Goal: Task Accomplishment & Management: Use online tool/utility

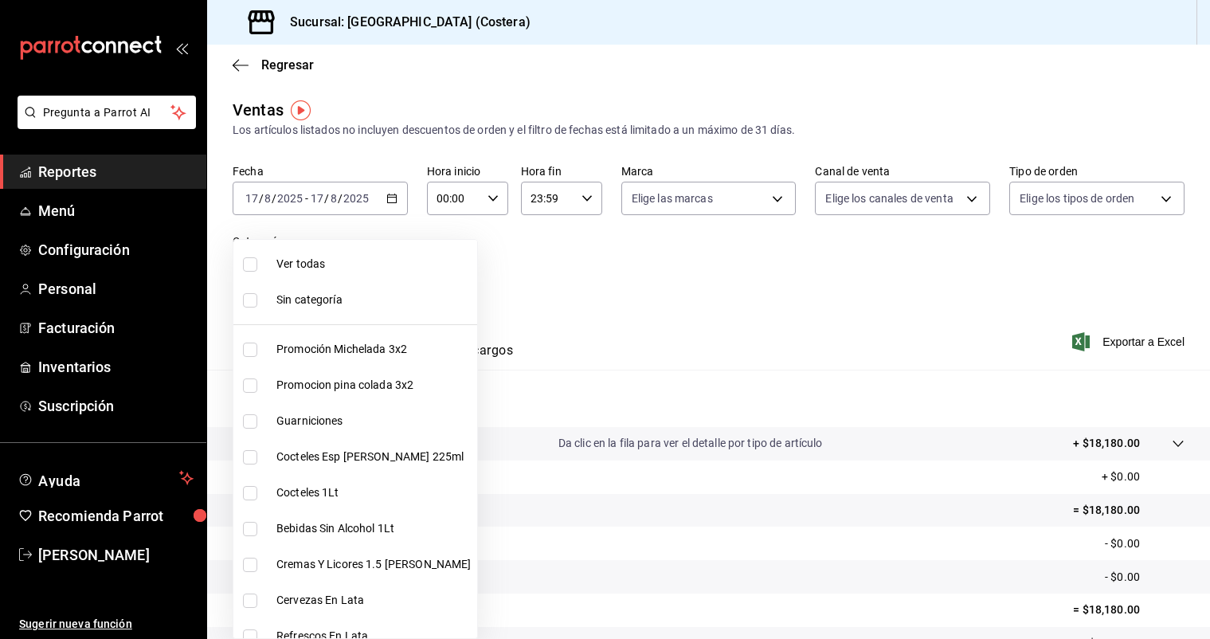
click at [389, 267] on body "Pregunta a Parrot AI Reportes Menú Configuración Personal Facturación Inventari…" at bounding box center [605, 319] width 1210 height 639
click at [389, 276] on li "Ver todas" at bounding box center [355, 264] width 244 height 36
type input "f9973abf-4d50-430f-a3a0-1be1e9b440c3,4500806b-e482-404f-ace7-b7714d25f1ae,b7f0a…"
checkbox input "true"
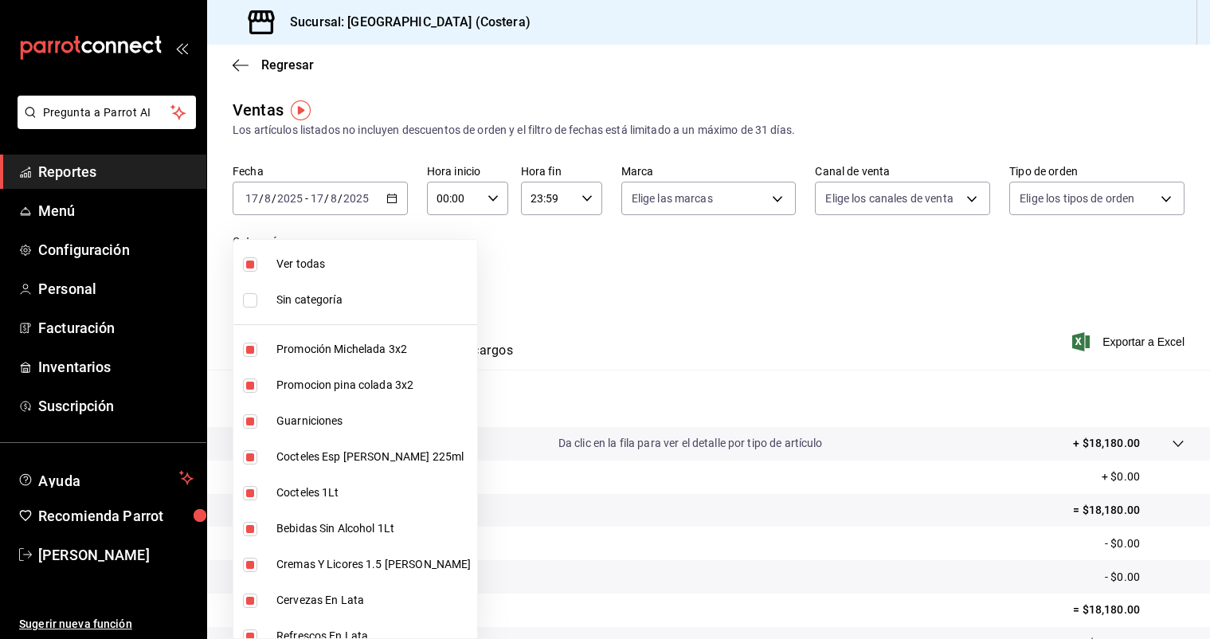
checkbox input "true"
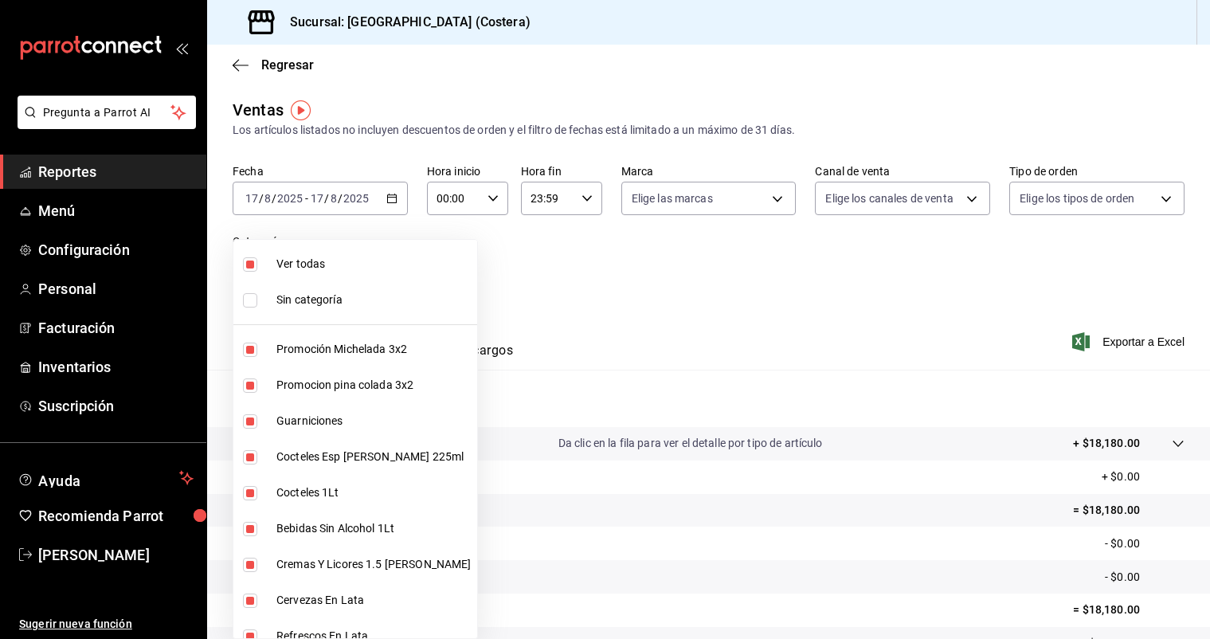
checkbox input "true"
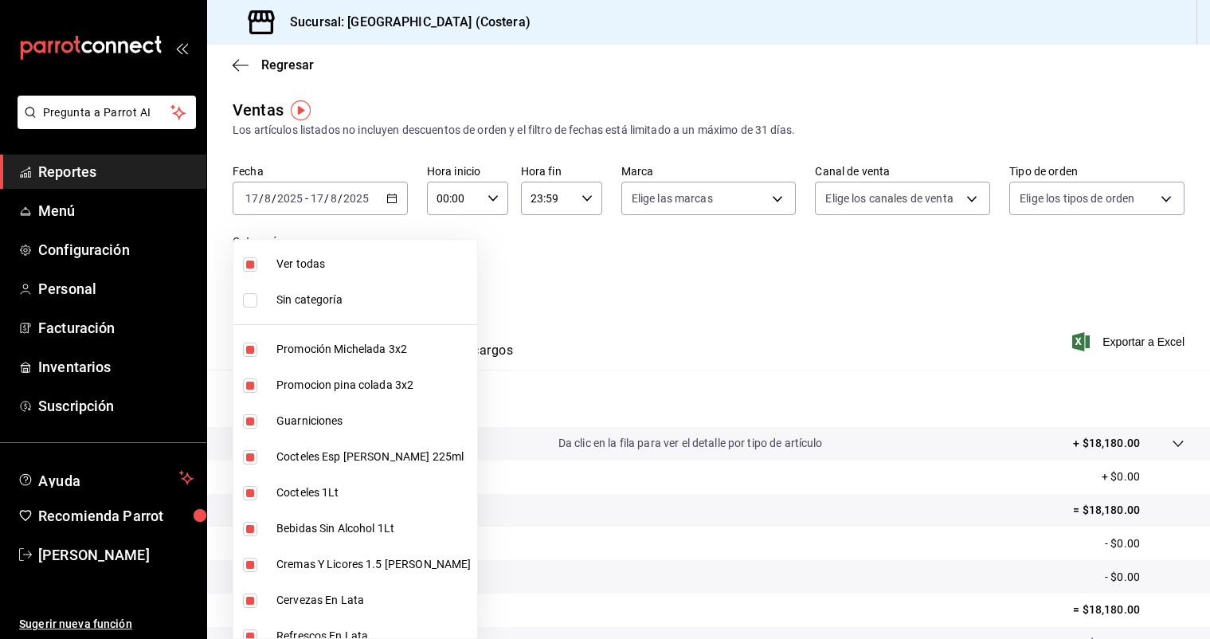
checkbox input "true"
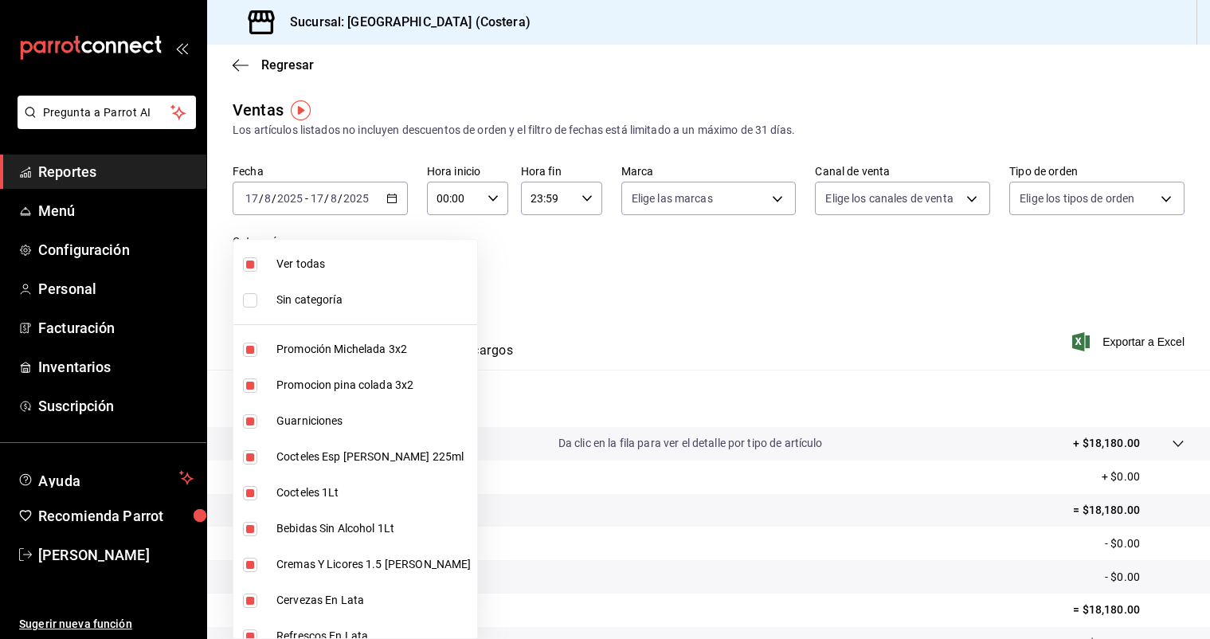
checkbox input "true"
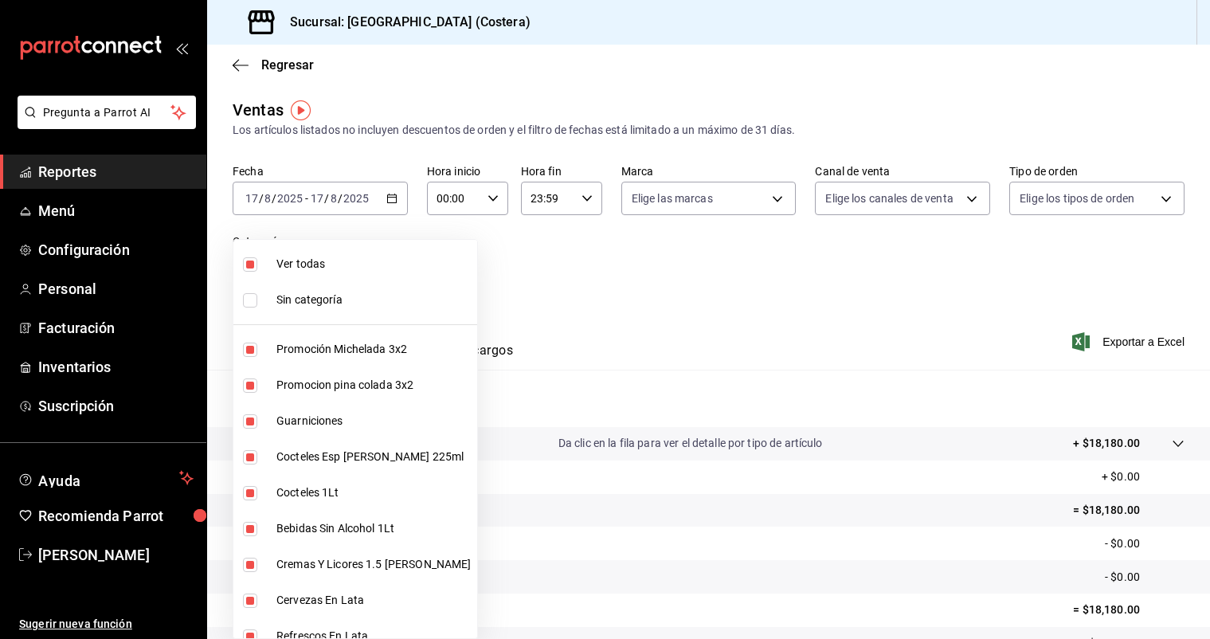
checkbox input "true"
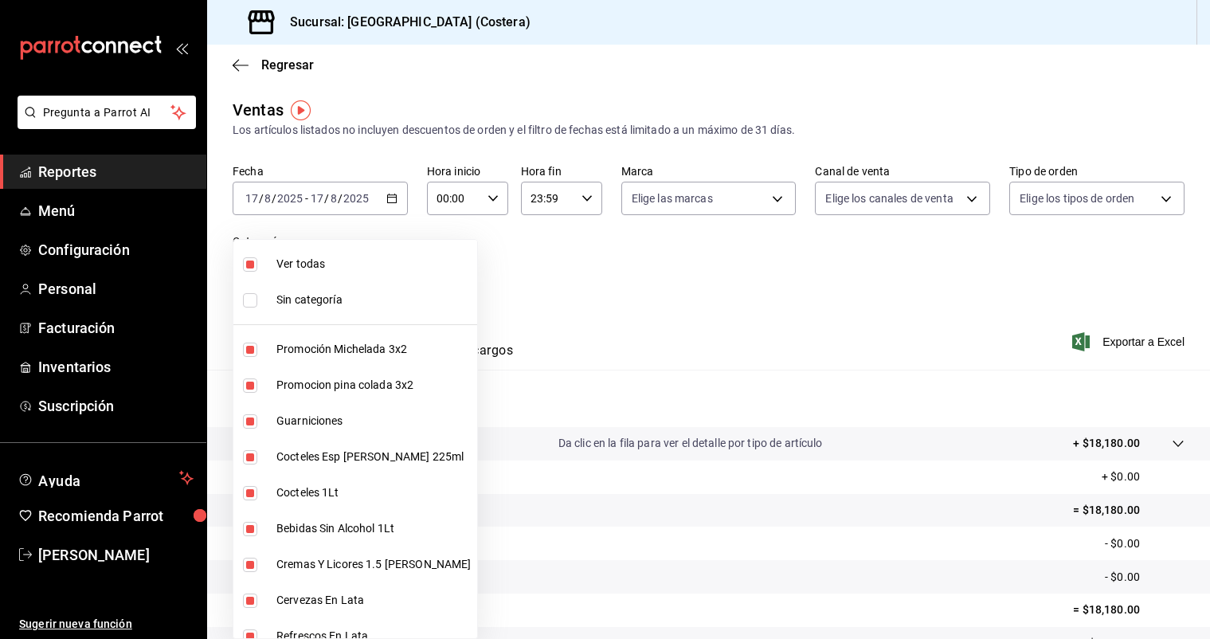
checkbox input "true"
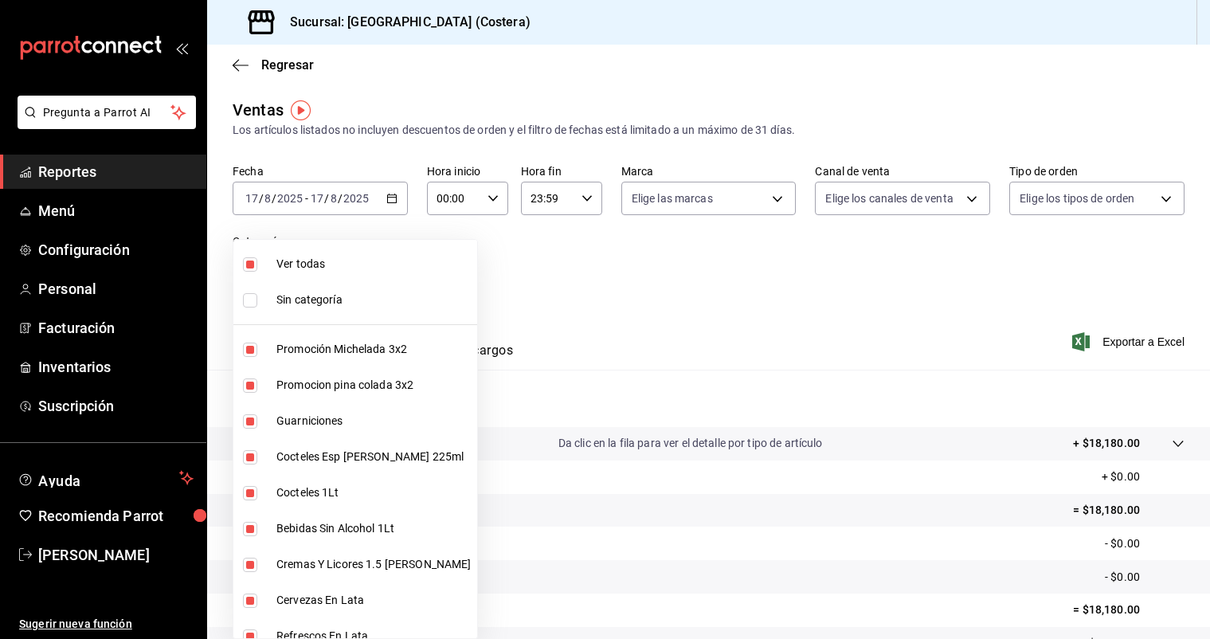
checkbox input "true"
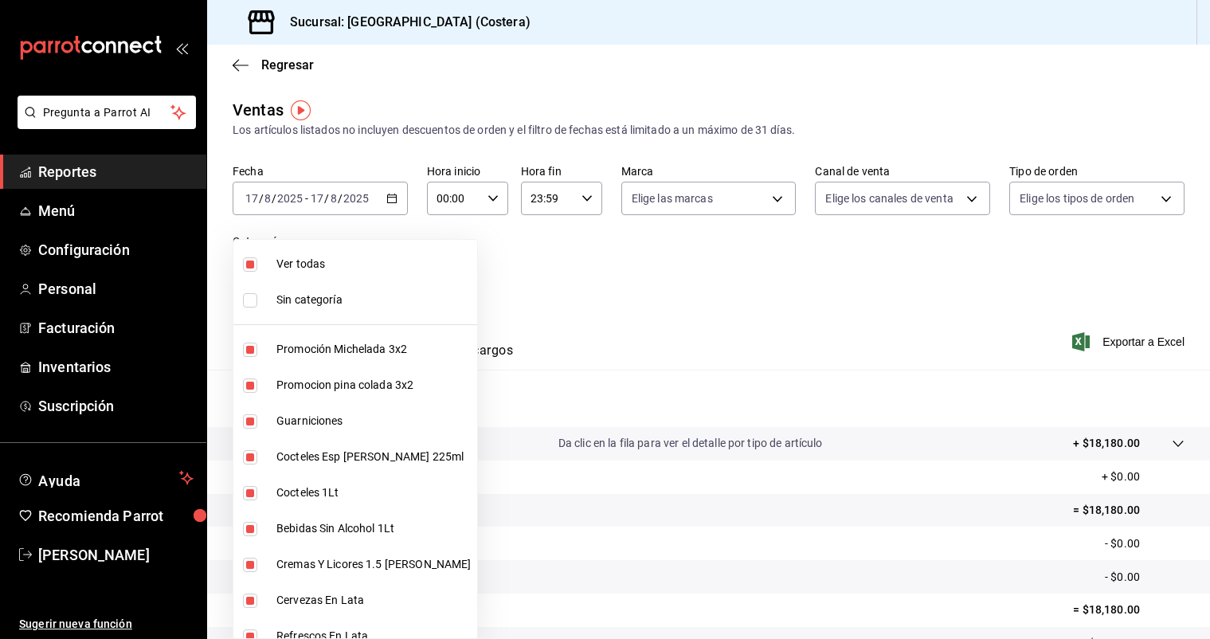
checkbox input "true"
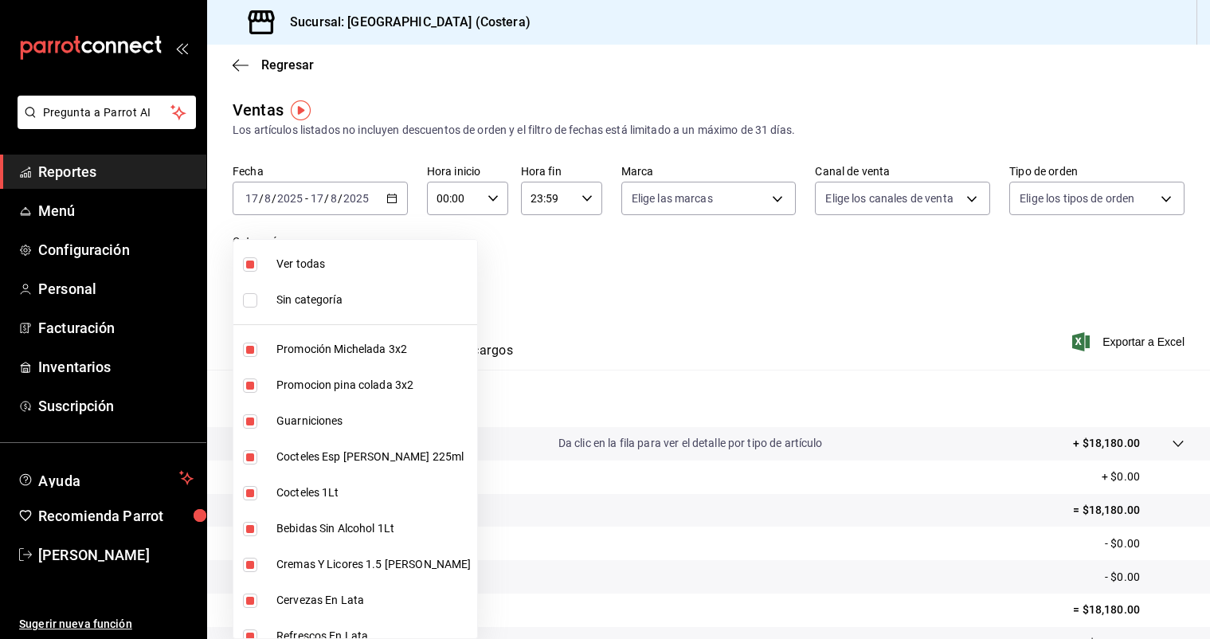
checkbox input "true"
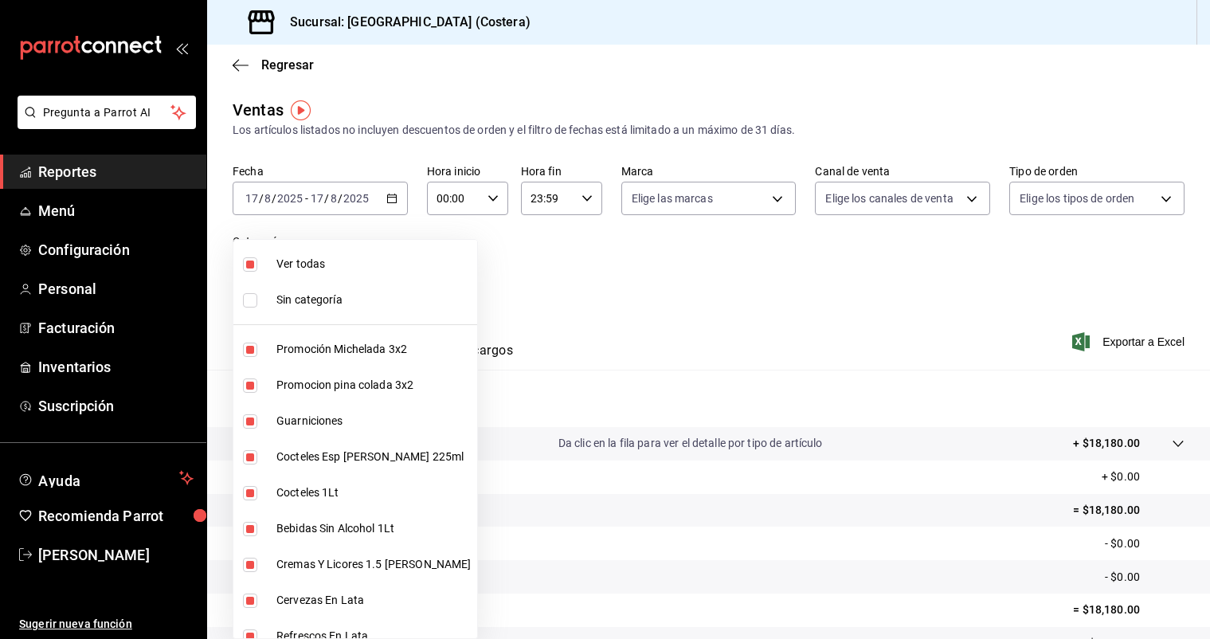
checkbox input "true"
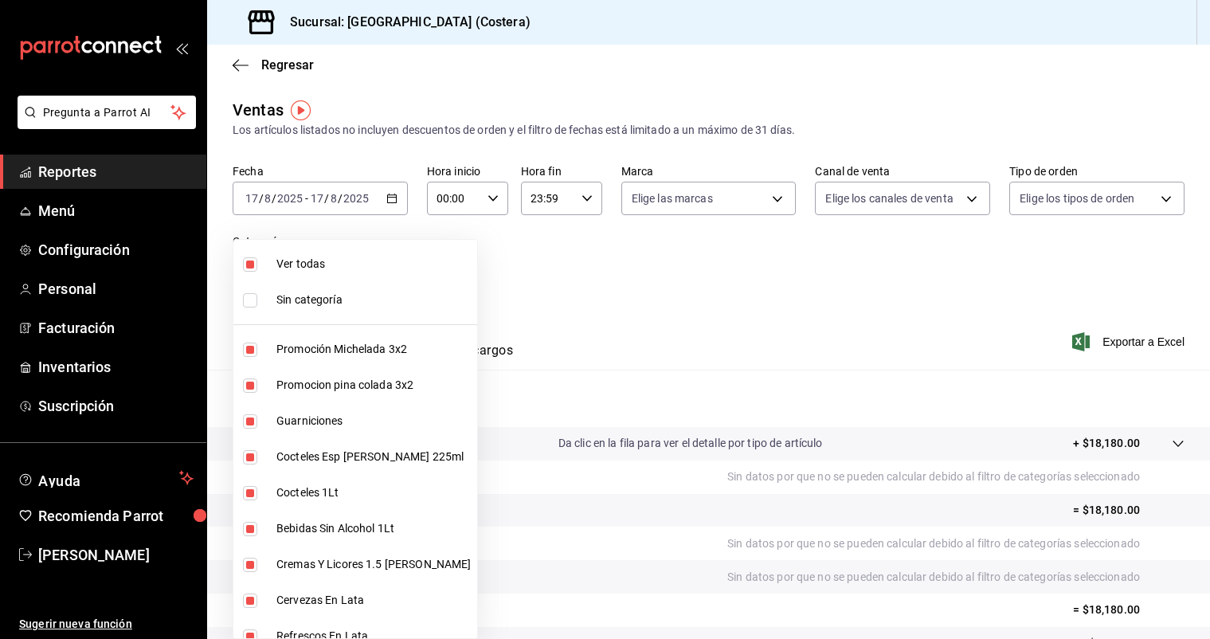
scroll to position [265, 0]
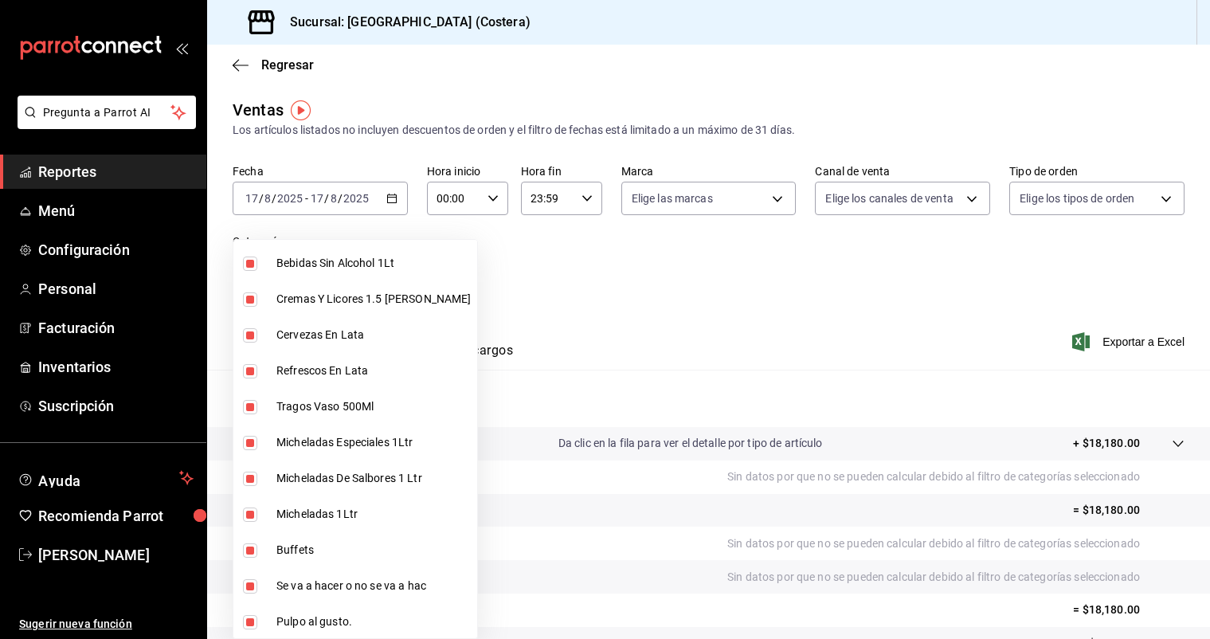
click at [255, 553] on input "checkbox" at bounding box center [250, 550] width 14 height 14
checkbox input "false"
type input "f9973abf-4d50-430f-a3a0-1be1e9b440c3,4500806b-e482-404f-ace7-b7714d25f1ae,b7f0a…"
checkbox input "false"
click at [475, 231] on div at bounding box center [605, 319] width 1210 height 639
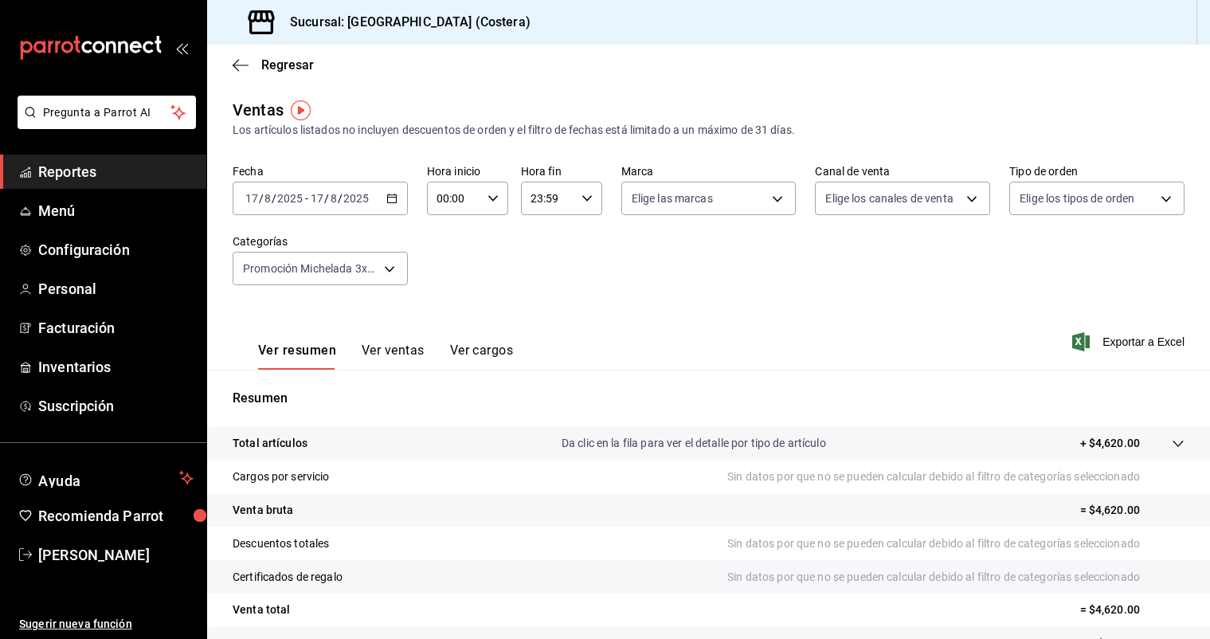
click at [402, 201] on div "[DATE] [DATE] - [DATE] [DATE]" at bounding box center [320, 198] width 175 height 33
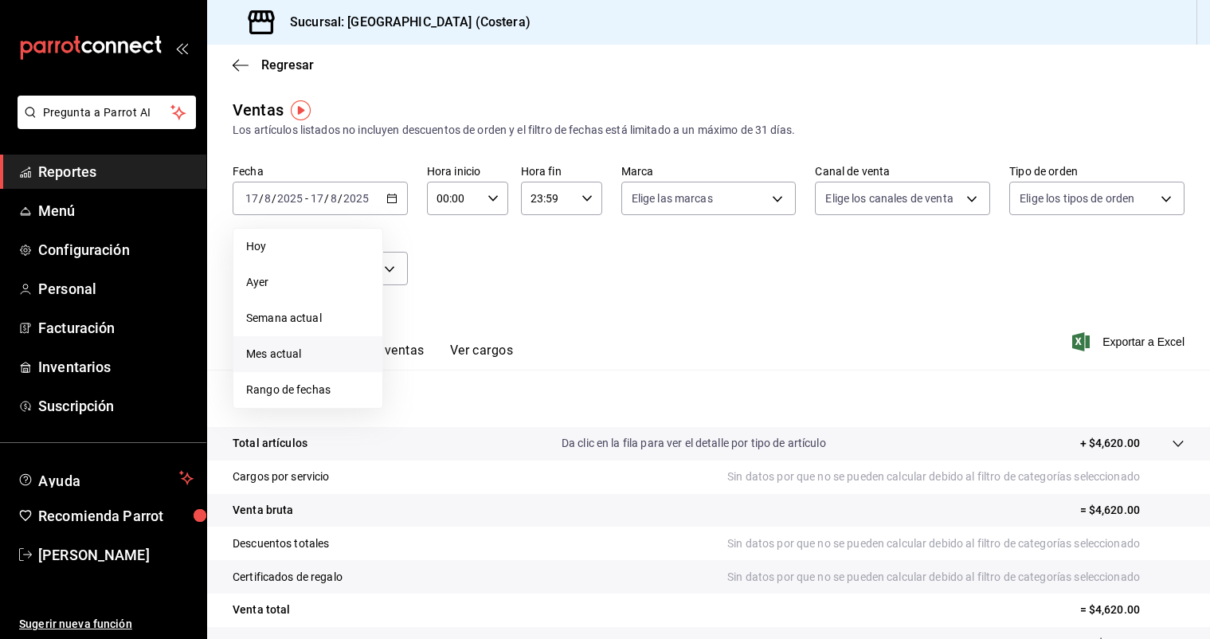
click at [276, 354] on span "Mes actual" at bounding box center [307, 354] width 123 height 17
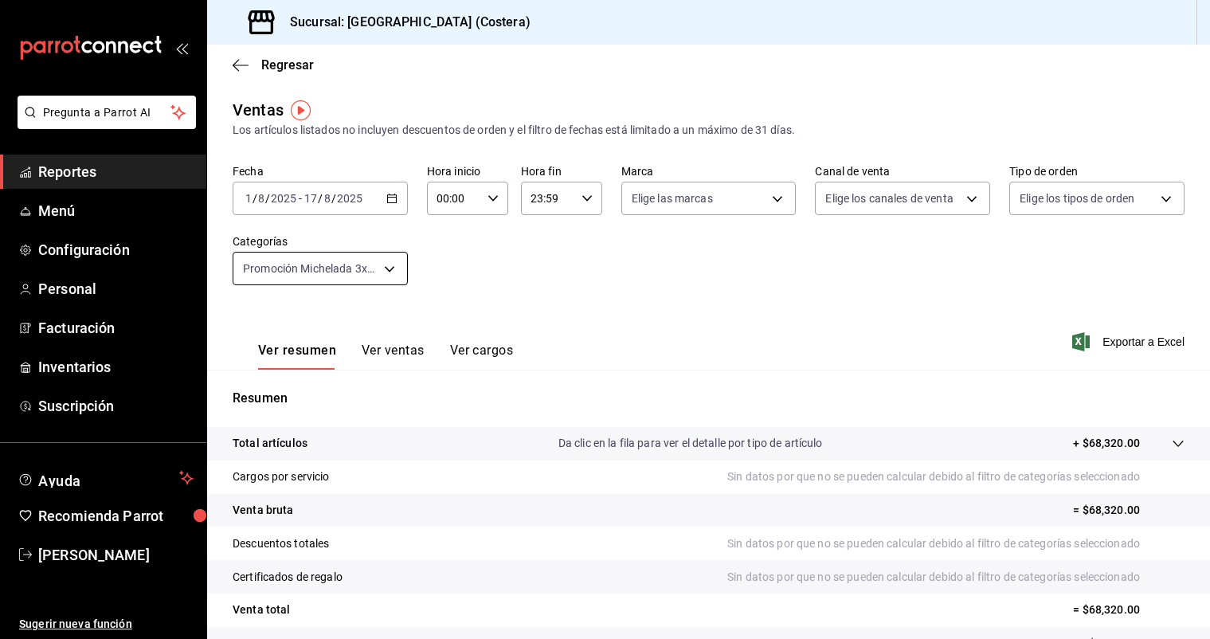
click at [391, 273] on body "Pregunta a Parrot AI Reportes Menú Configuración Personal Facturación Inventari…" at bounding box center [605, 319] width 1210 height 639
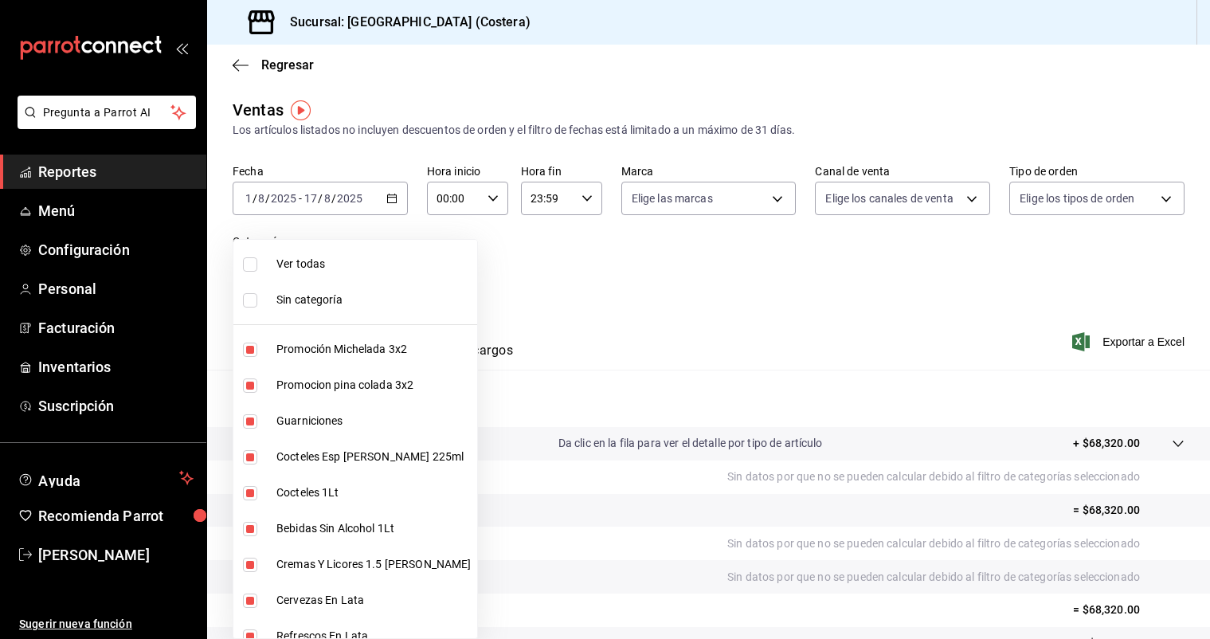
click at [243, 264] on input "checkbox" at bounding box center [250, 264] width 14 height 14
checkbox input "true"
type input "f9973abf-4d50-430f-a3a0-1be1e9b440c3,4500806b-e482-404f-ace7-b7714d25f1ae,b7f0a…"
checkbox input "true"
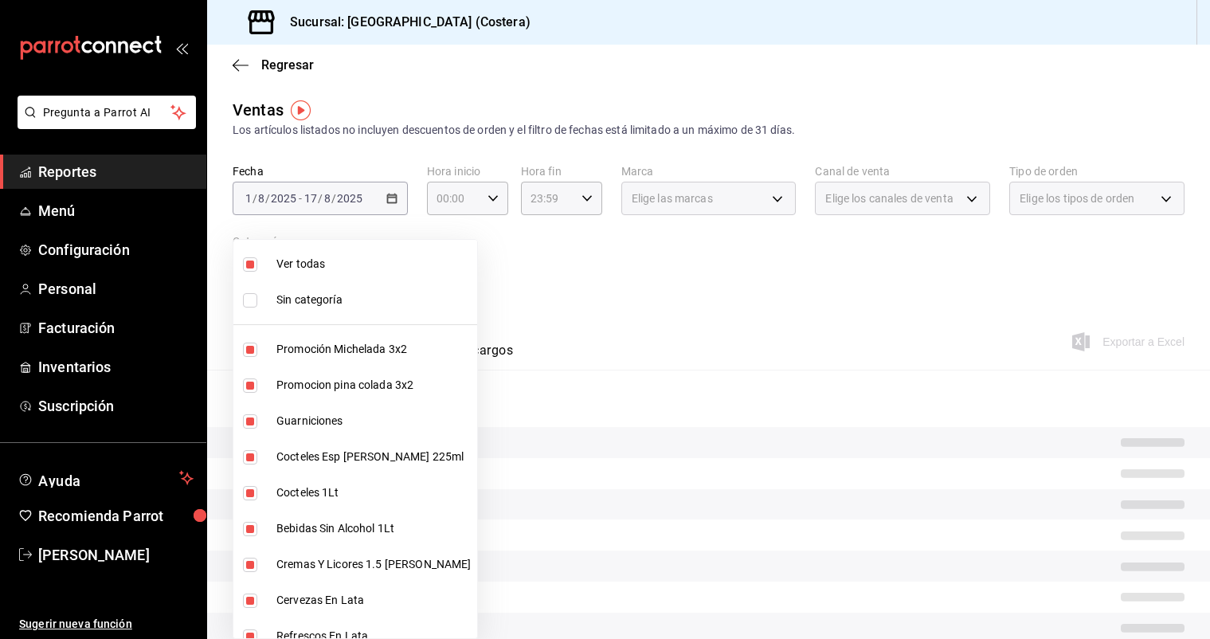
click at [248, 264] on input "checkbox" at bounding box center [250, 264] width 14 height 14
checkbox input "false"
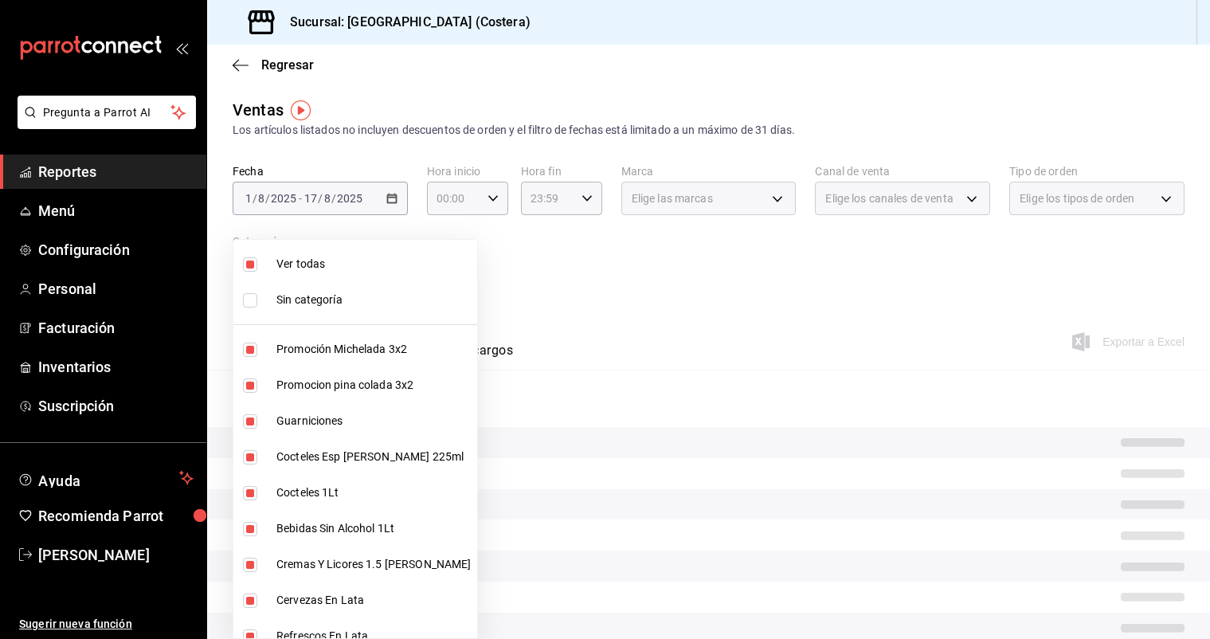
checkbox input "false"
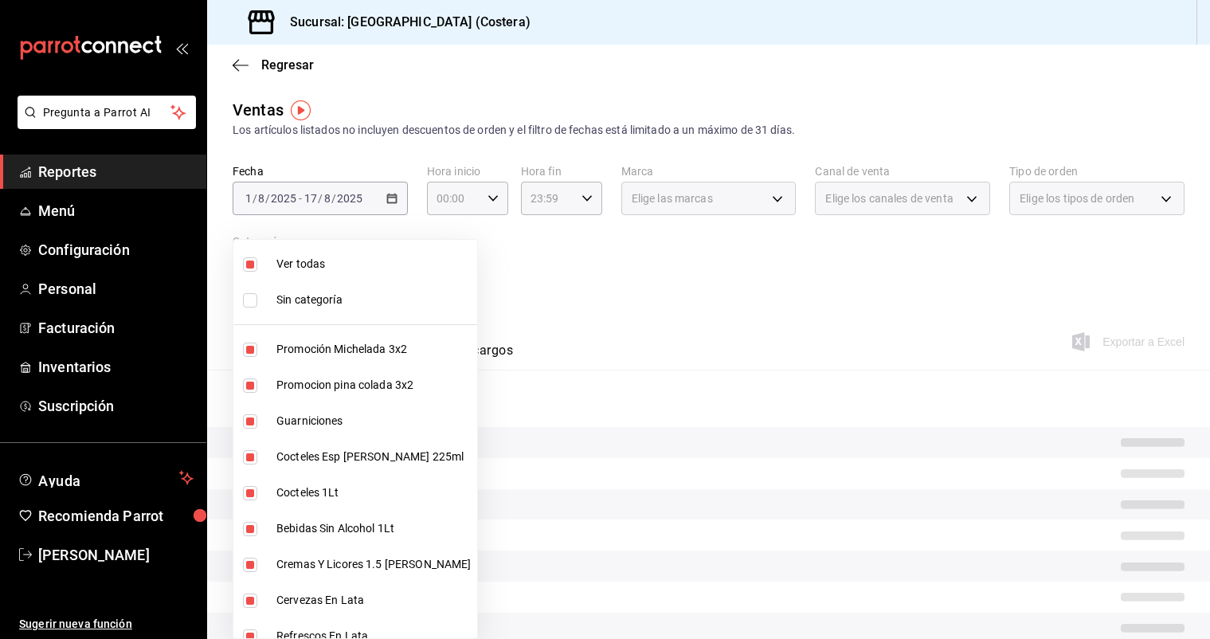
checkbox input "false"
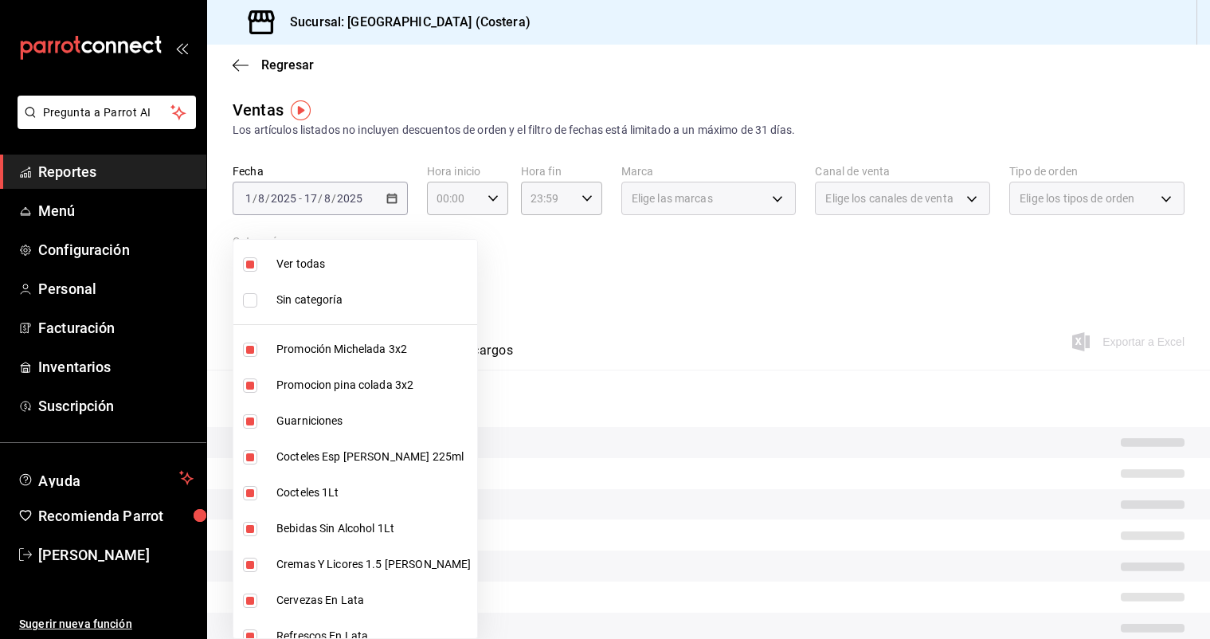
checkbox input "false"
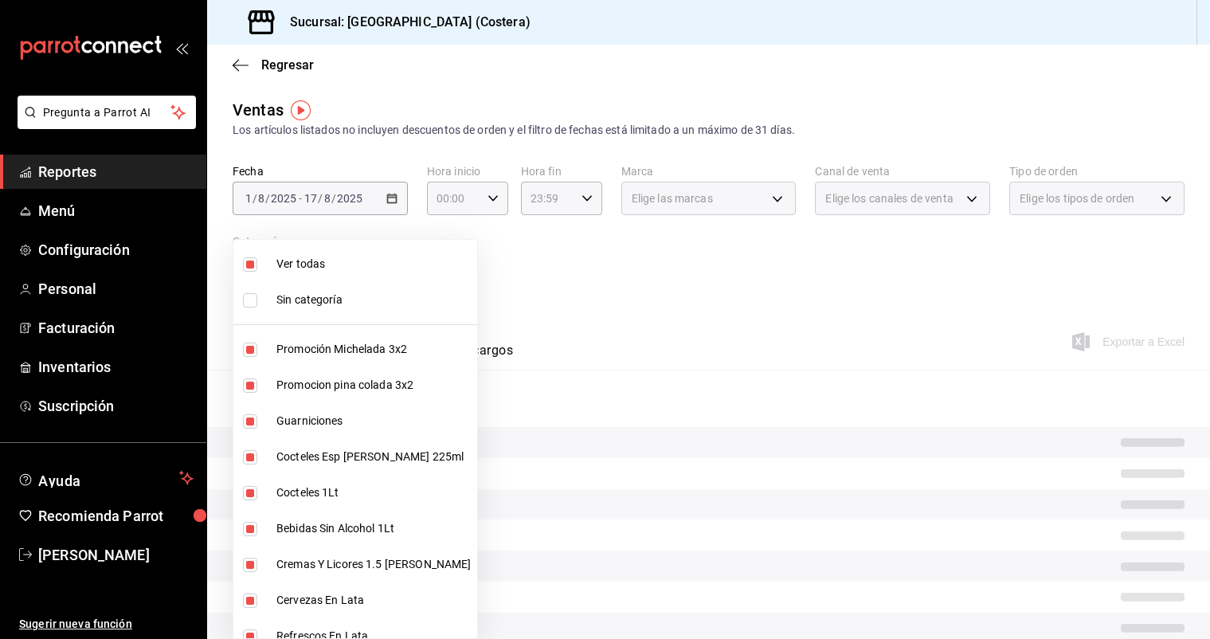
checkbox input "false"
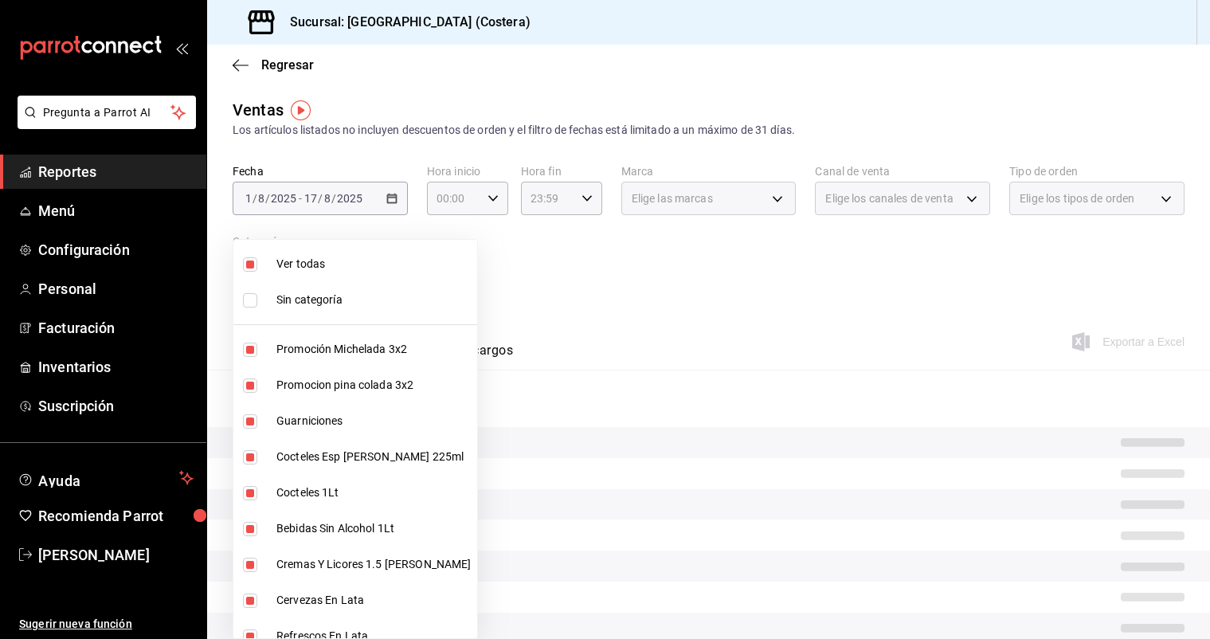
checkbox input "false"
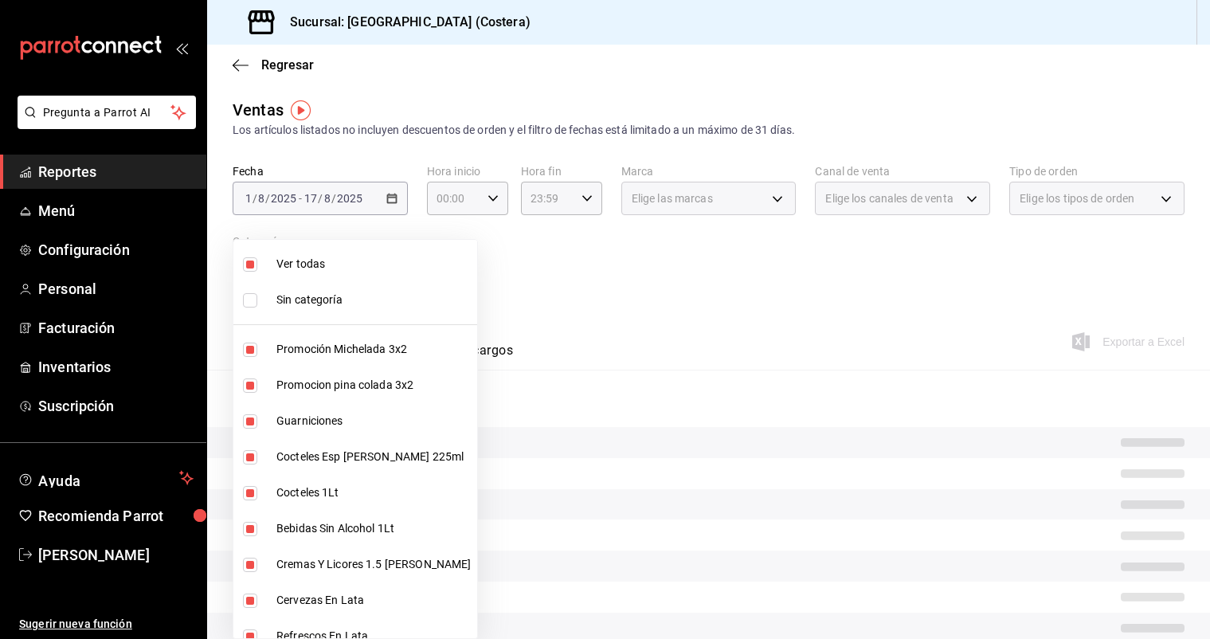
checkbox input "false"
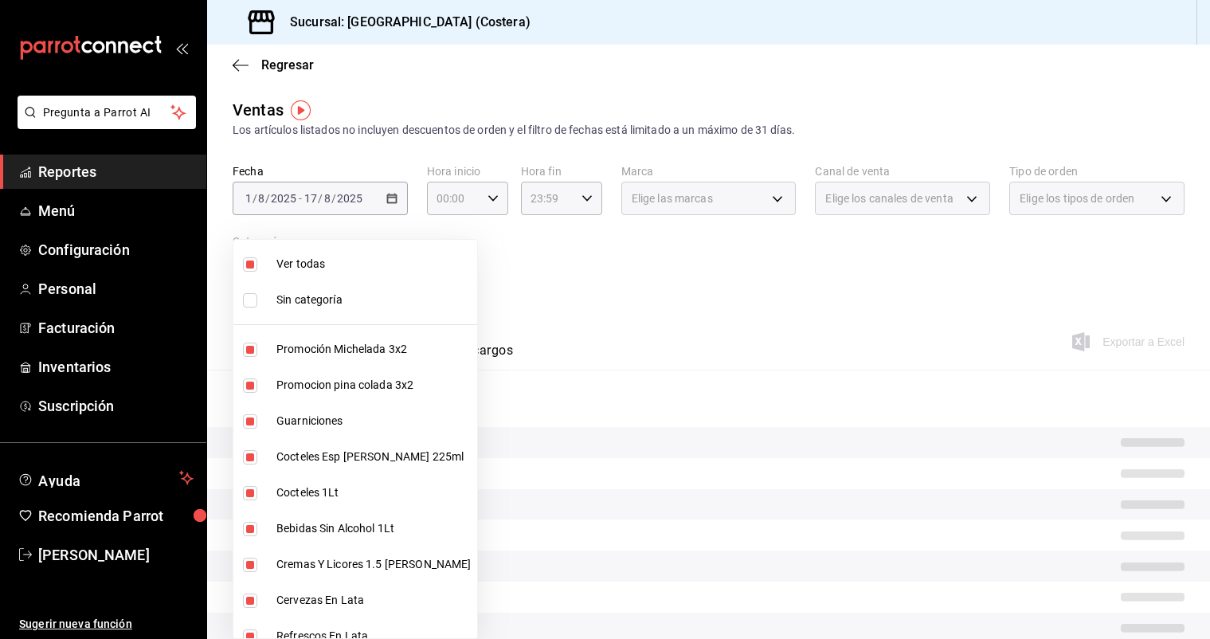
checkbox input "false"
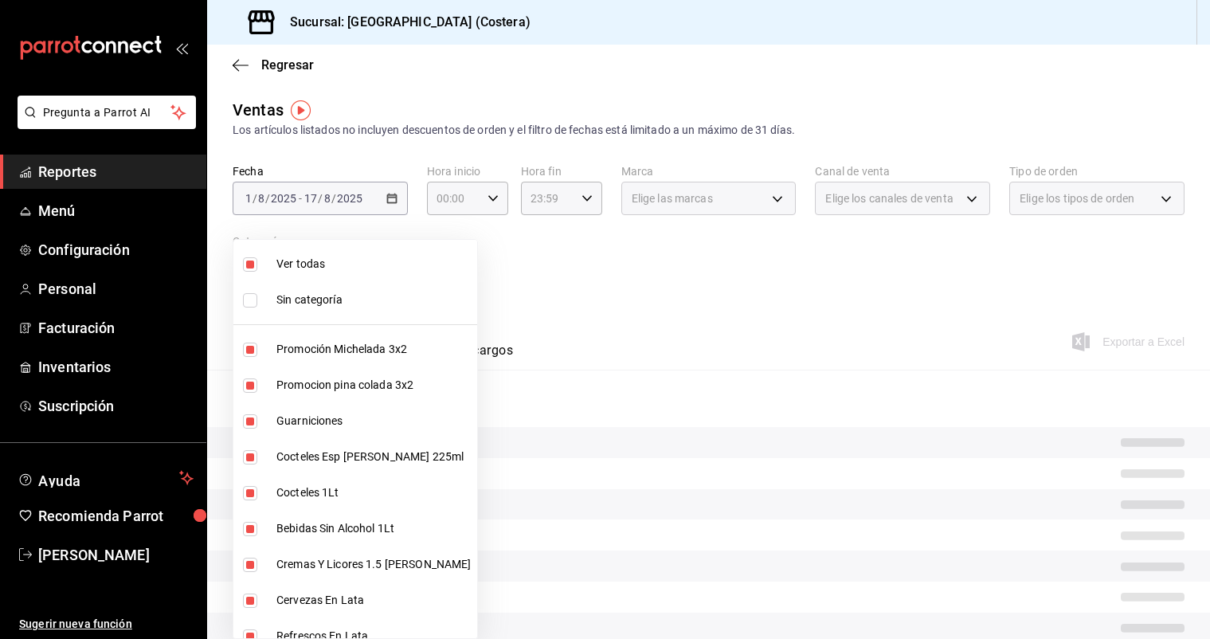
checkbox input "false"
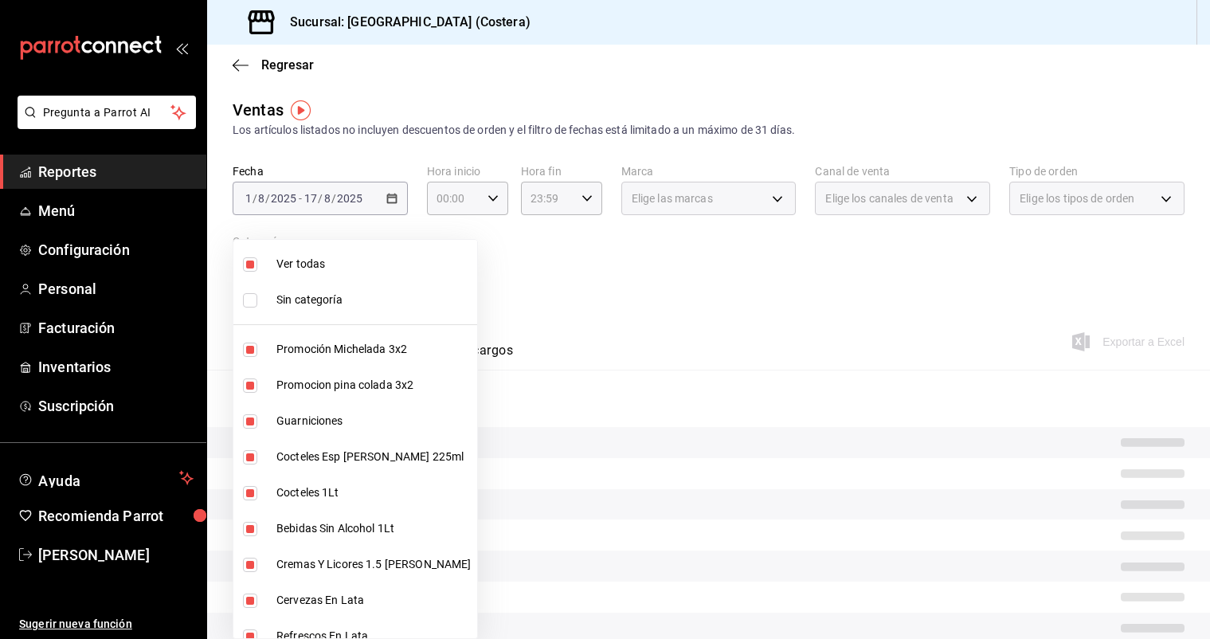
checkbox input "false"
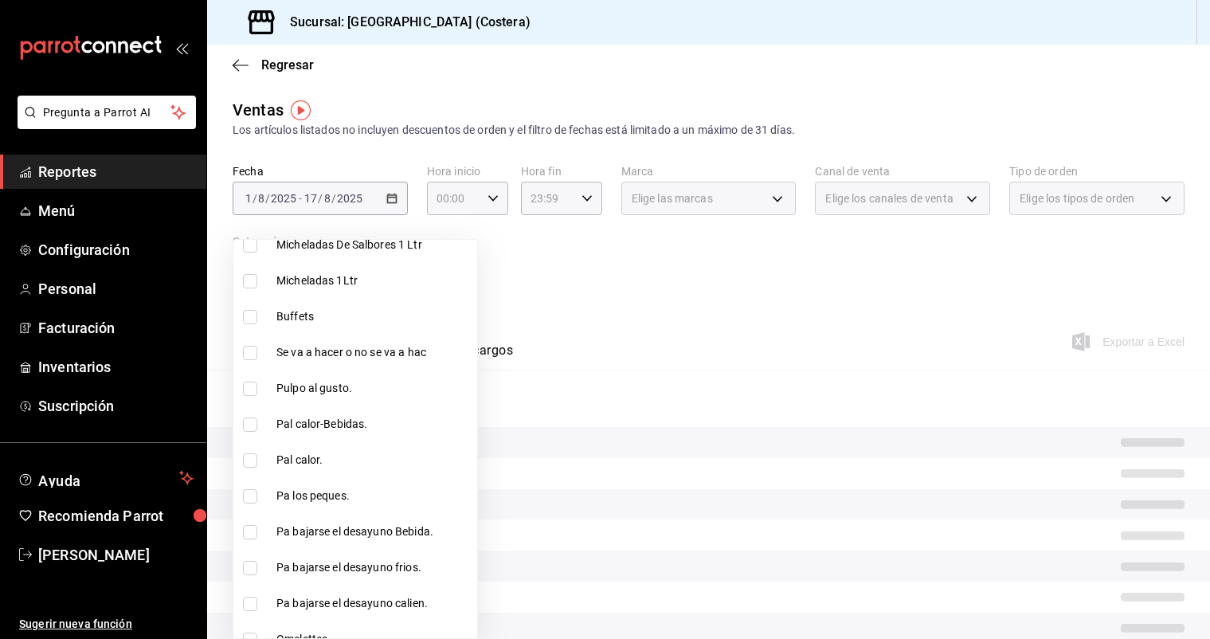
scroll to position [506, 0]
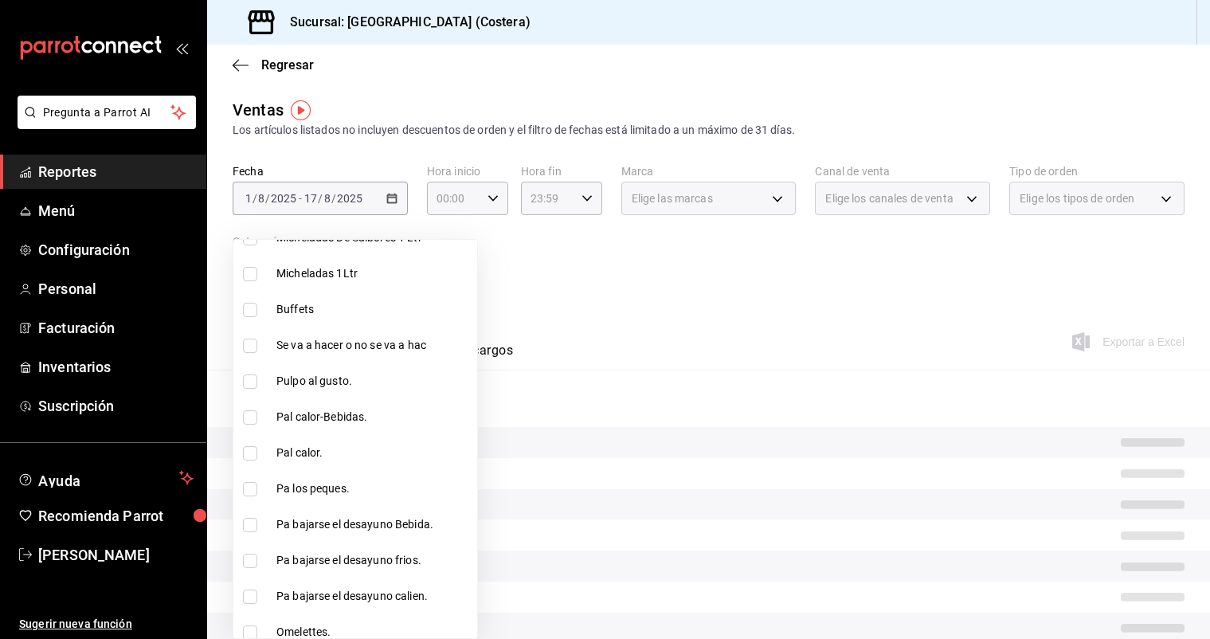
click at [252, 309] on input "checkbox" at bounding box center [250, 310] width 14 height 14
checkbox input "true"
type input "a6ccece2-b5e1-4d3d-ae72-43ec26be992e"
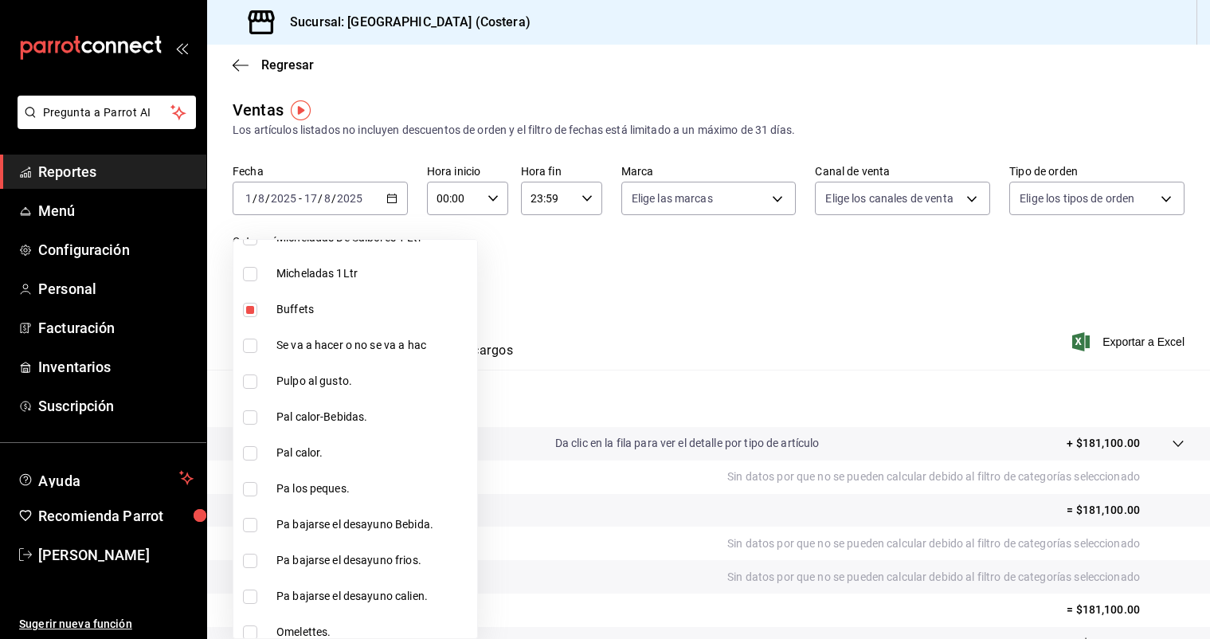
click at [388, 163] on div at bounding box center [605, 319] width 1210 height 639
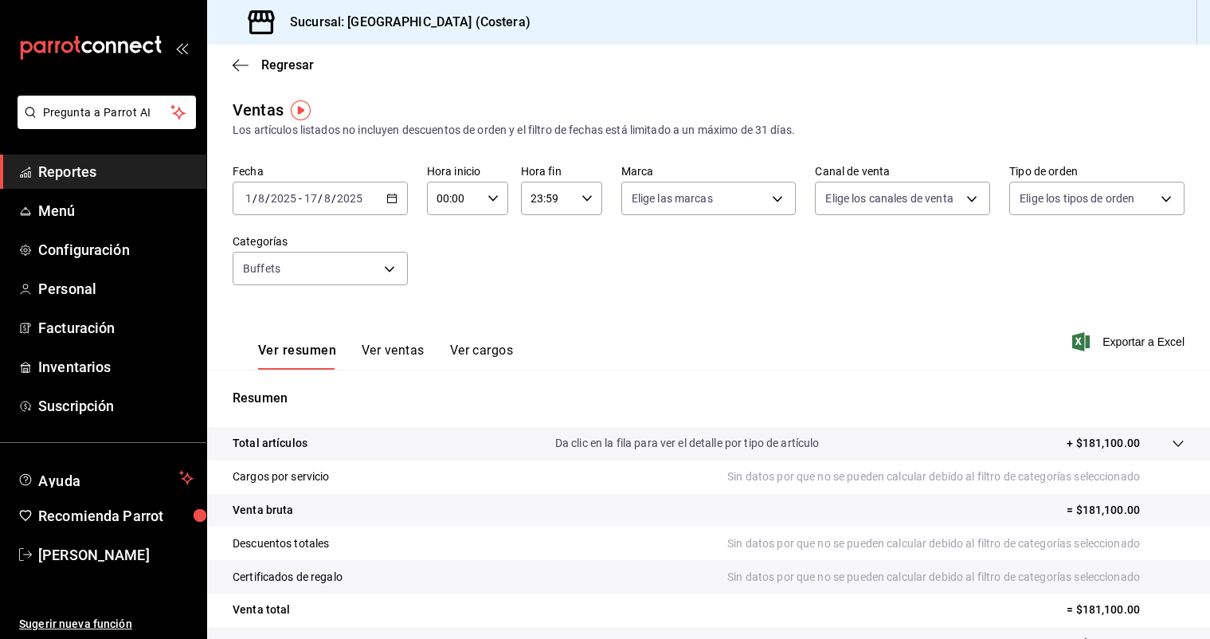
click at [47, 174] on span "Reportes" at bounding box center [115, 172] width 155 height 22
